Goal: Information Seeking & Learning: Learn about a topic

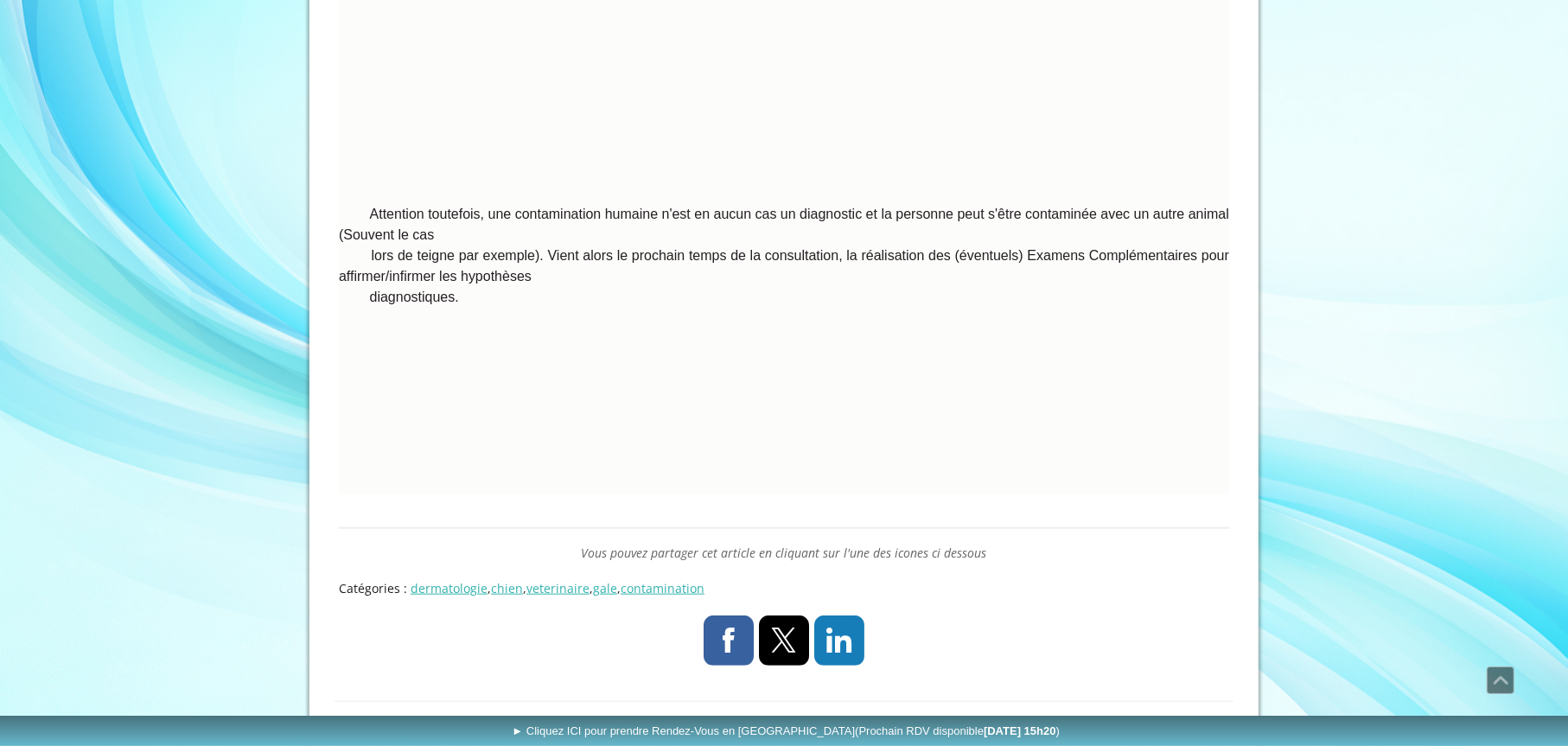
scroll to position [1371, 0]
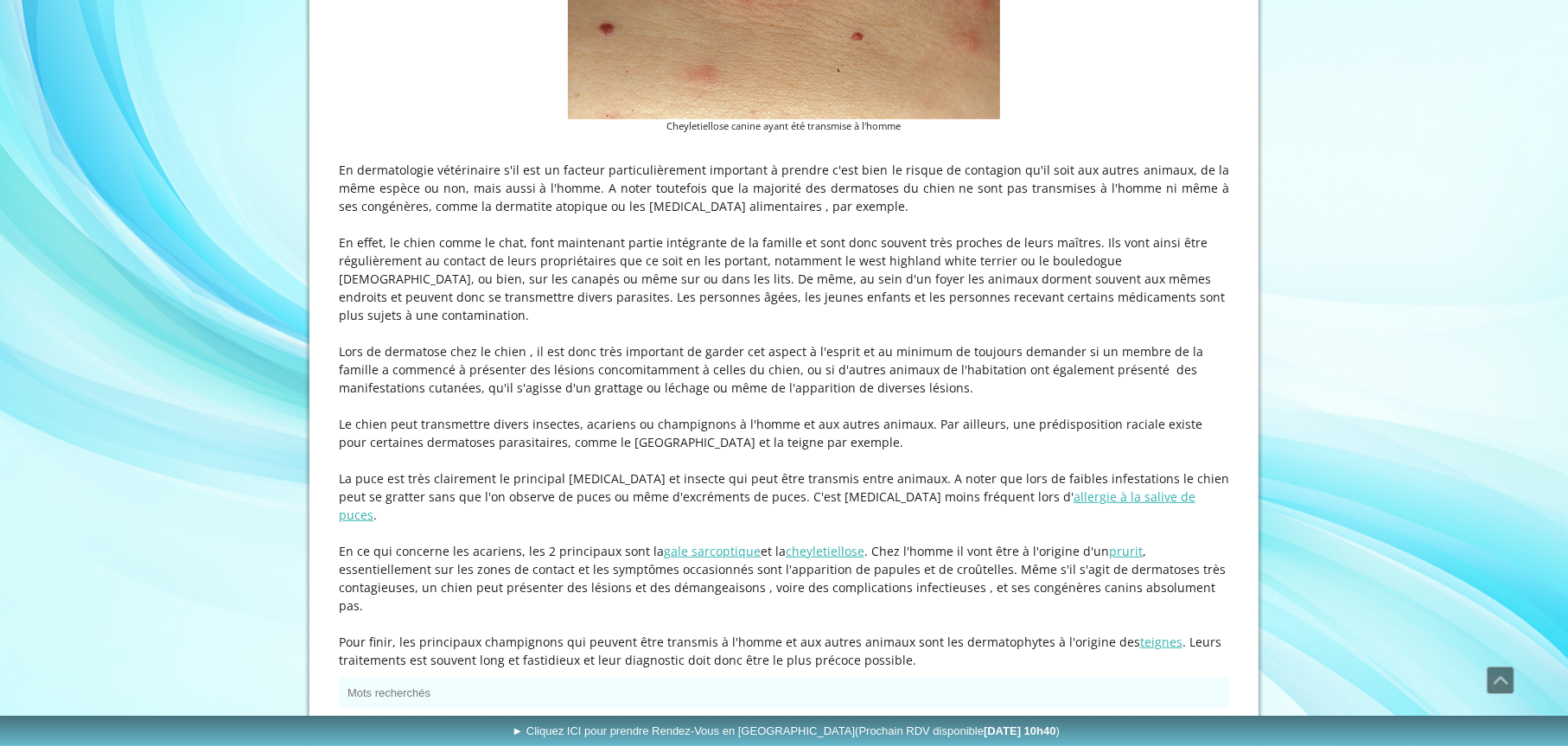
scroll to position [691, 0]
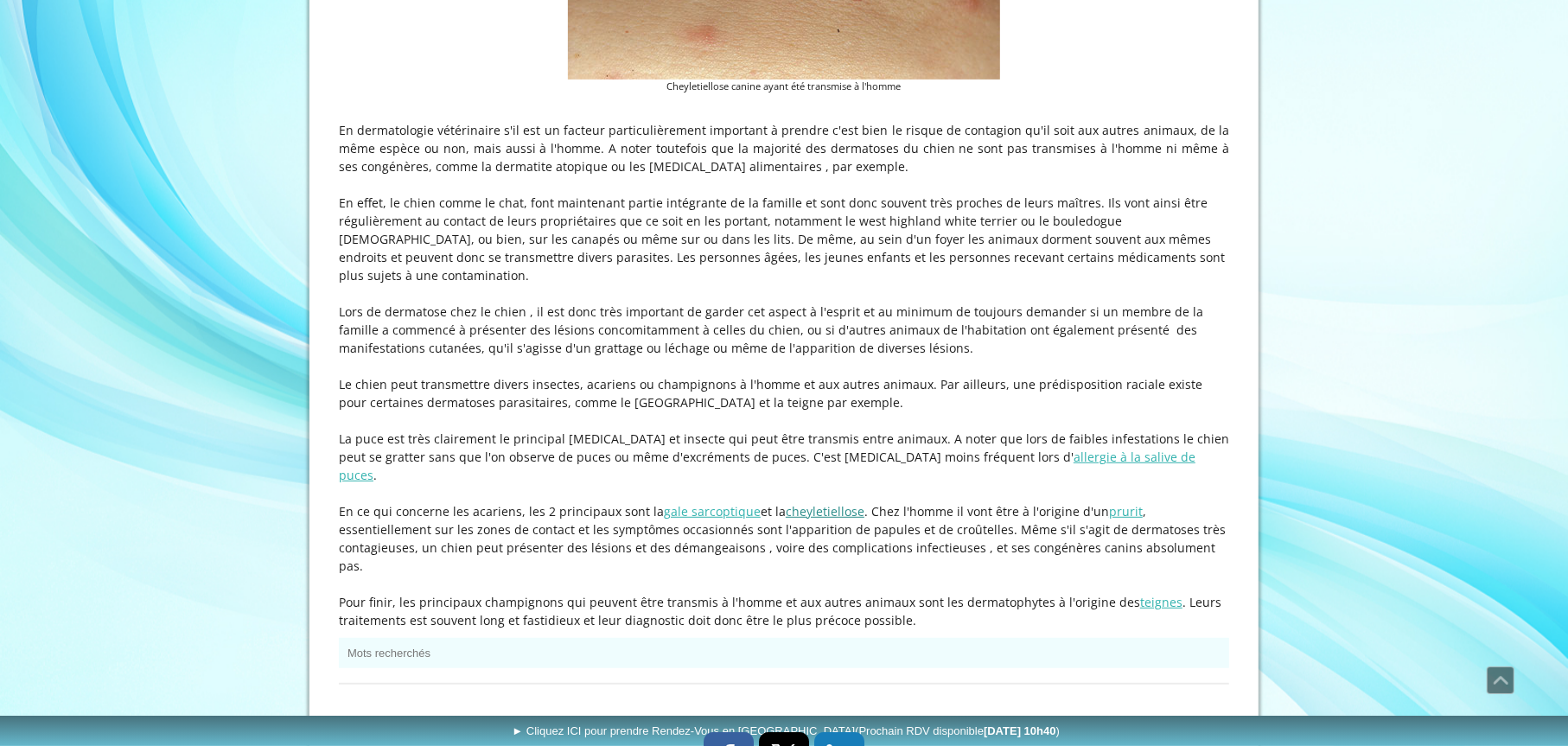
click at [830, 503] on link "cheyletiellose" at bounding box center [825, 511] width 79 height 17
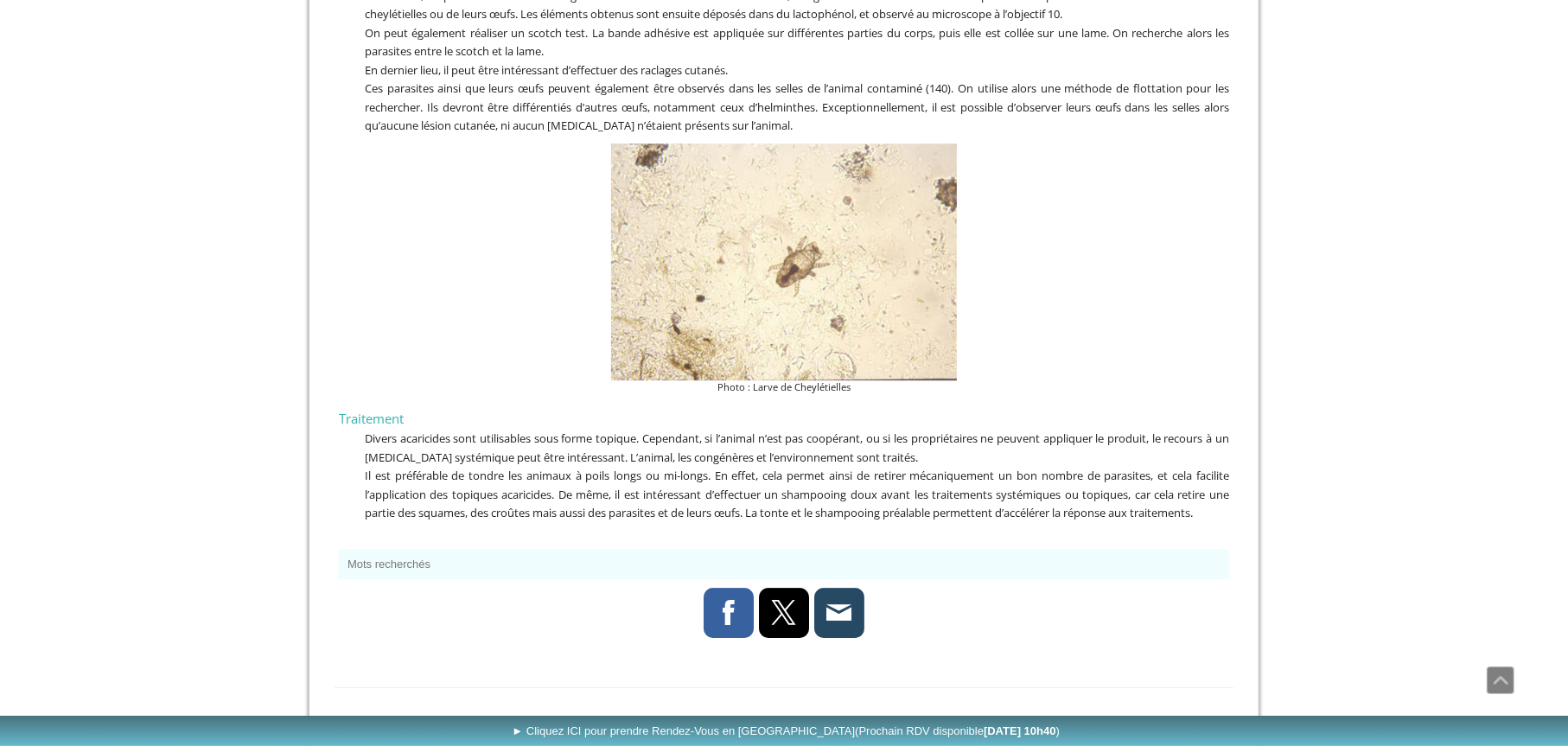
scroll to position [4148, 0]
